Goal: Ask a question

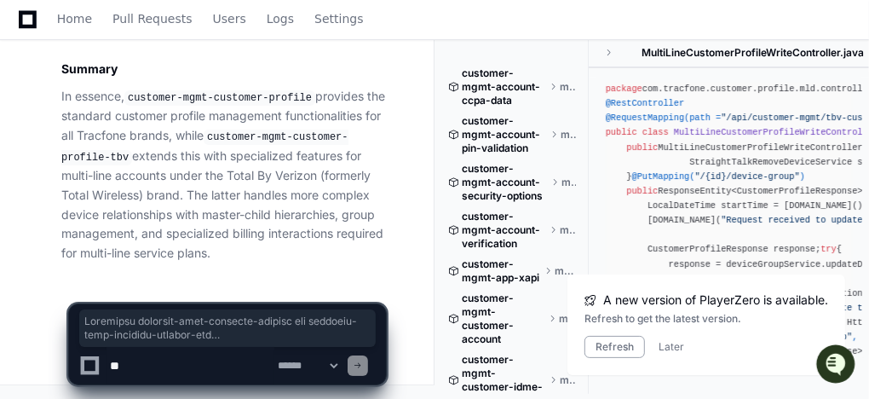
scroll to position [6679, 0]
click at [296, 254] on p "In essence, customer-mgmt-customer-profile provides the standard customer profi…" at bounding box center [223, 175] width 325 height 176
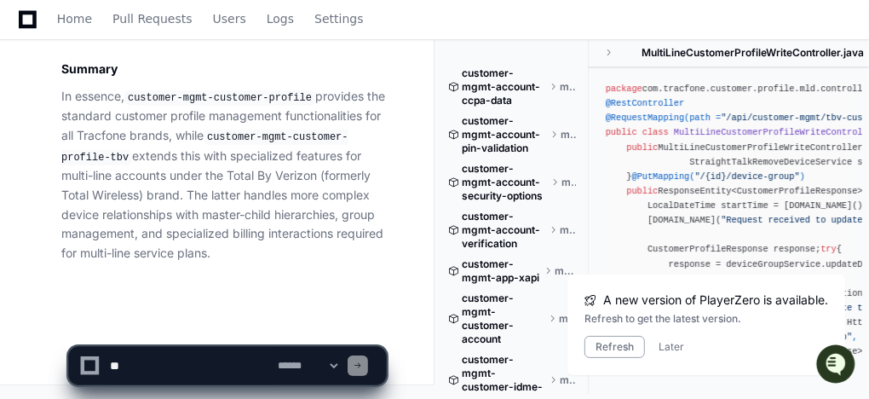
click at [232, 365] on textarea at bounding box center [190, 365] width 168 height 37
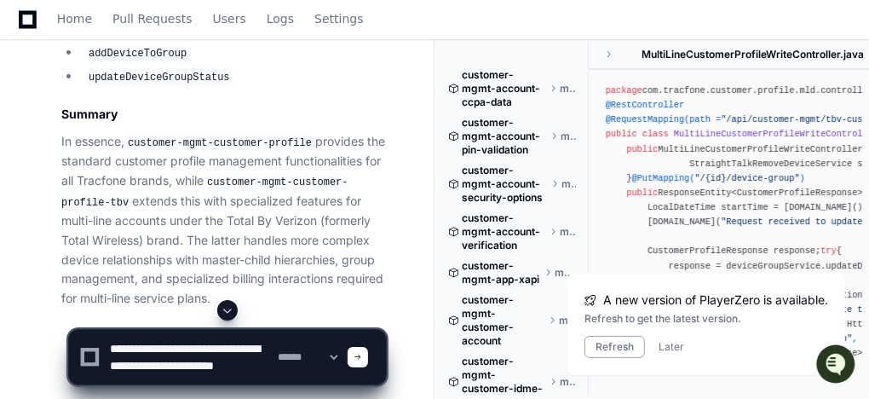
scroll to position [6406, 0]
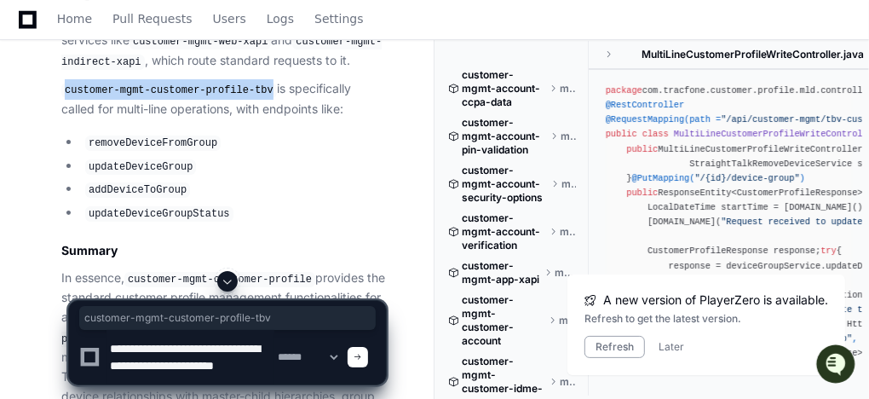
drag, startPoint x: 65, startPoint y: 184, endPoint x: 254, endPoint y: 188, distance: 189.1
click at [254, 98] on code "customer-mgmt-customer-profile-tbv" at bounding box center [169, 90] width 216 height 15
copy code "customer-mgmt-customer-profile-tbv"
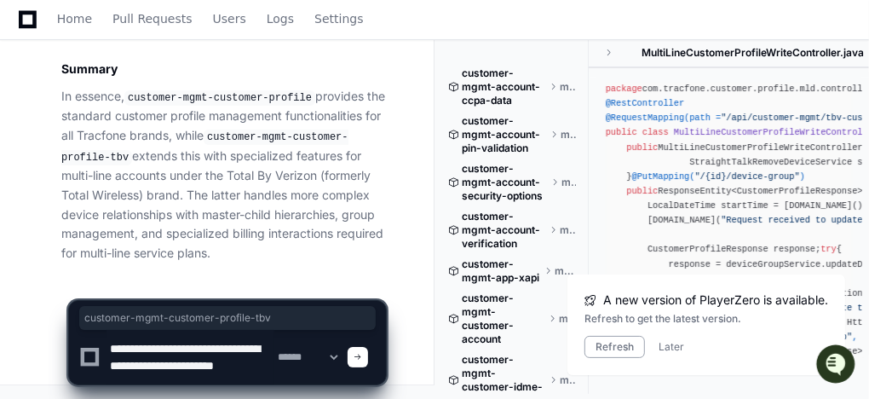
scroll to position [6679, 0]
click at [177, 379] on textarea at bounding box center [190, 357] width 168 height 55
paste textarea "**********"
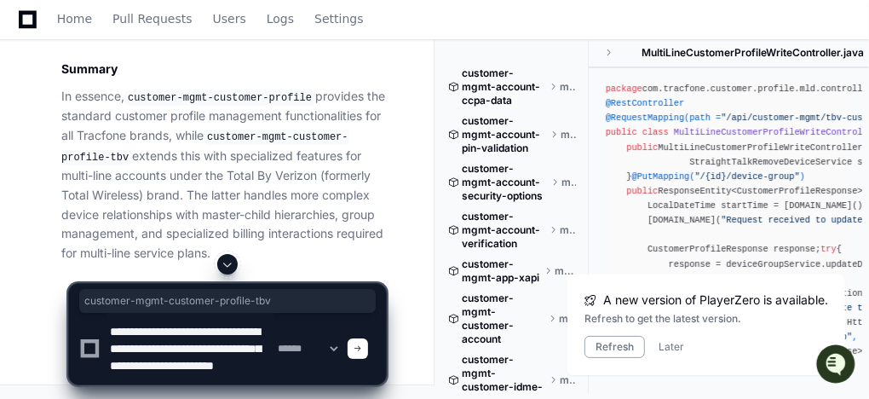
scroll to position [6543, 0]
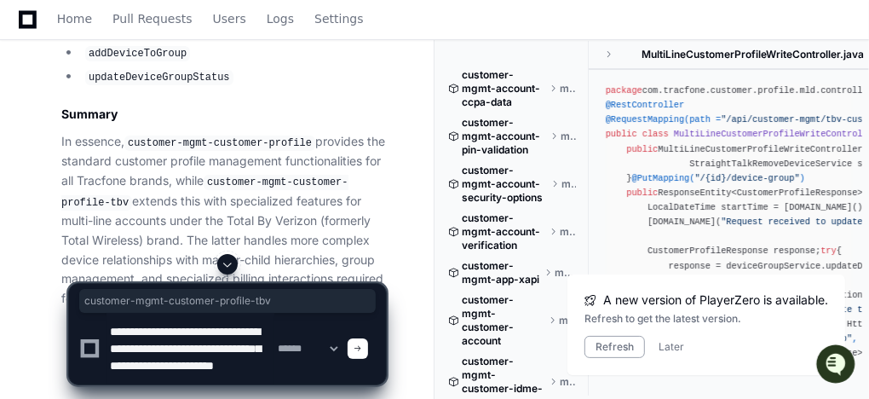
click at [169, 14] on code "removeDeviceFromGroup" at bounding box center [152, 6] width 135 height 15
copy code "removeDeviceFromGroup"
click at [233, 378] on textarea at bounding box center [190, 349] width 168 height 72
paste textarea "**********"
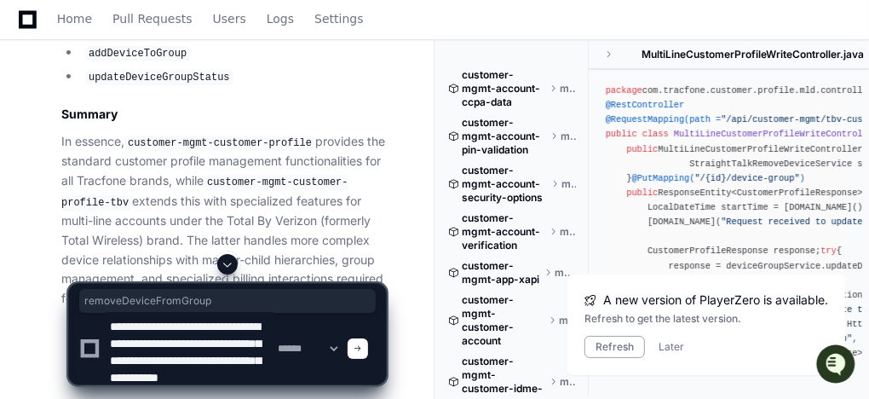
scroll to position [22, 0]
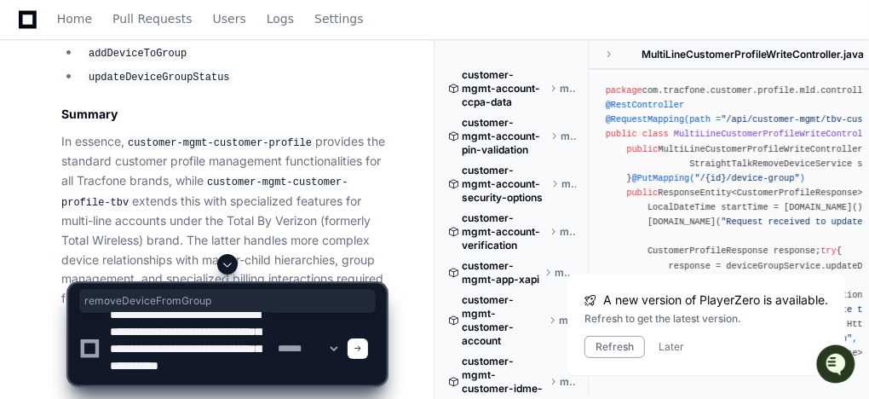
type textarea "**********"
click at [362, 348] on span at bounding box center [357, 348] width 9 height 9
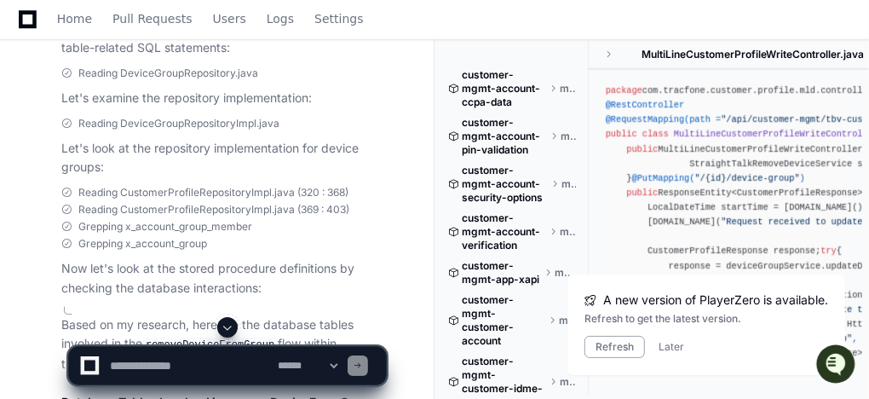
scroll to position [7315, 0]
